Goal: Task Accomplishment & Management: Use online tool/utility

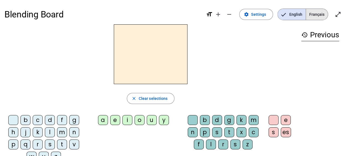
click at [316, 12] on span "Français" at bounding box center [317, 14] width 22 height 11
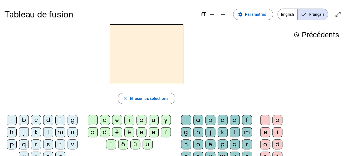
click at [61, 133] on div "m" at bounding box center [60, 132] width 10 height 10
drag, startPoint x: 61, startPoint y: 133, endPoint x: 65, endPoint y: 127, distance: 6.8
click at [65, 127] on letter-bubble "m" at bounding box center [61, 133] width 12 height 12
click at [106, 118] on div "a" at bounding box center [105, 120] width 10 height 10
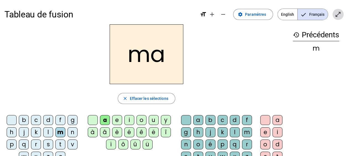
click at [336, 16] on mat-icon "open_in_full" at bounding box center [337, 14] width 7 height 7
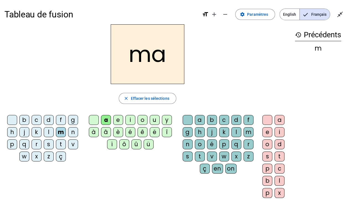
click at [161, 60] on h2 "ma" at bounding box center [148, 54] width 74 height 60
click at [169, 54] on h2 "ma" at bounding box center [148, 54] width 74 height 60
click at [48, 128] on div "l" at bounding box center [49, 132] width 10 height 10
click at [117, 122] on div "e" at bounding box center [118, 120] width 10 height 10
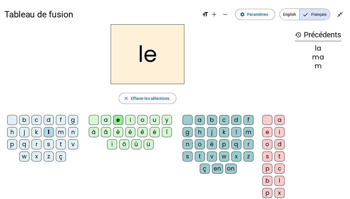
click at [186, 156] on div "s" at bounding box center [188, 157] width 10 height 10
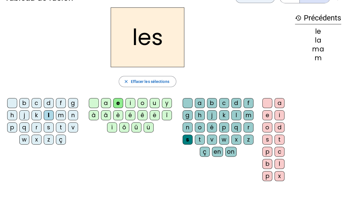
scroll to position [17, 0]
click at [347, 44] on div "Tableau de fusion format_size add remove settings Paramètres English Français c…" at bounding box center [175, 113] width 350 height 260
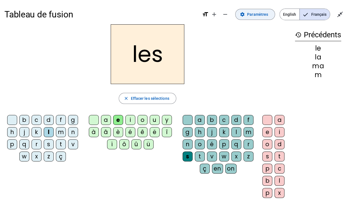
click at [263, 14] on span "Paramètres" at bounding box center [257, 14] width 21 height 7
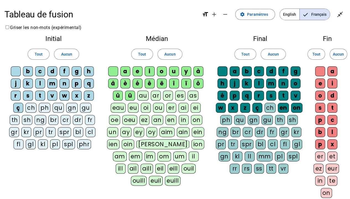
click at [127, 119] on div "oeu" at bounding box center [129, 120] width 15 height 10
click at [146, 107] on div "oi" at bounding box center [146, 108] width 10 height 10
click at [131, 119] on div "oeu" at bounding box center [129, 120] width 15 height 10
click at [134, 106] on div "eu" at bounding box center [133, 108] width 11 height 10
click at [143, 93] on div "au" at bounding box center [142, 96] width 11 height 10
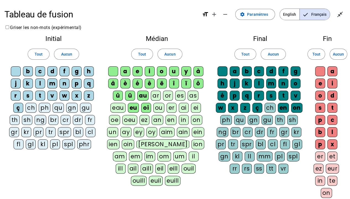
click at [115, 105] on div "eau" at bounding box center [117, 108] width 15 height 10
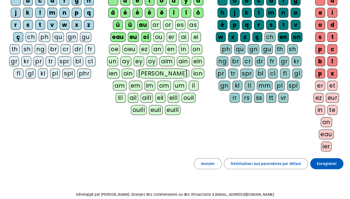
scroll to position [96, 0]
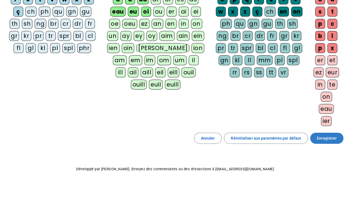
click at [330, 136] on span "Enregistrer" at bounding box center [327, 138] width 20 height 7
